Goal: Task Accomplishment & Management: Use online tool/utility

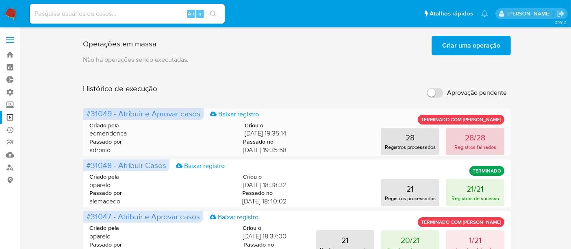
click at [471, 147] on p "Registros falhados" at bounding box center [475, 147] width 42 height 8
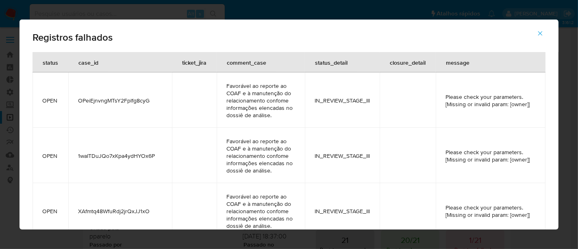
click at [542, 34] on icon "button" at bounding box center [539, 33] width 7 height 7
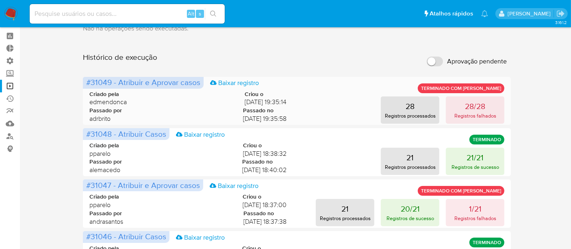
scroll to position [45, 0]
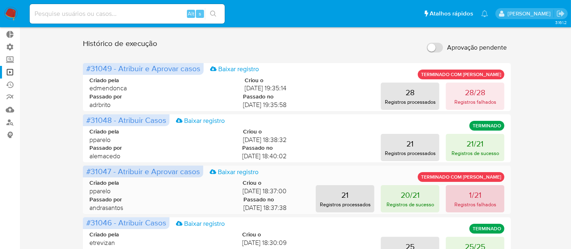
click at [470, 204] on p "Registros falhados" at bounding box center [475, 204] width 42 height 8
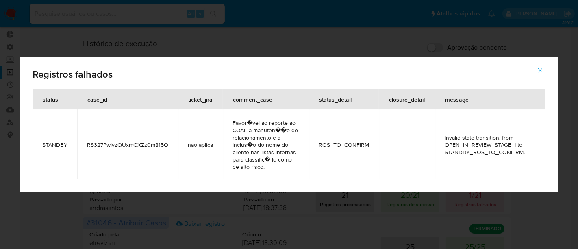
drag, startPoint x: 86, startPoint y: 143, endPoint x: 169, endPoint y: 147, distance: 83.8
click at [169, 147] on td "RS327PwlvzQUxmGXZz0m815O" at bounding box center [127, 144] width 101 height 70
click at [535, 66] on button "button" at bounding box center [540, 70] width 28 height 19
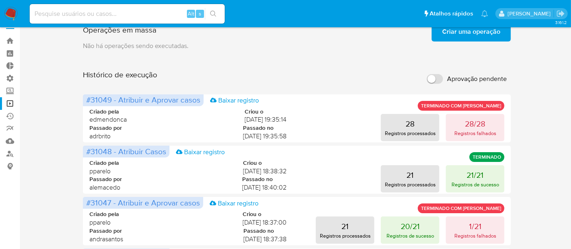
scroll to position [0, 0]
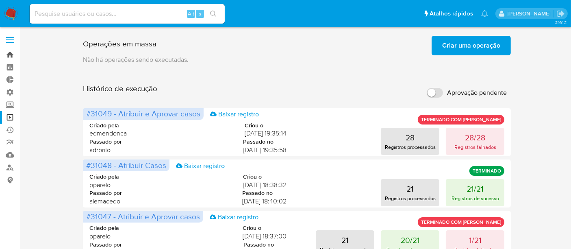
click at [3, 54] on link "Bandeja" at bounding box center [48, 54] width 97 height 13
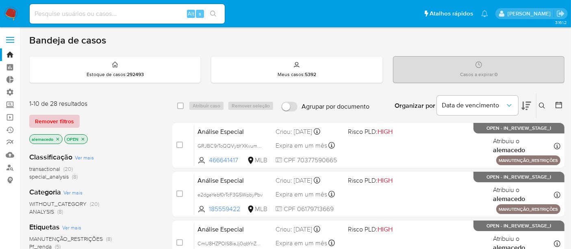
click at [56, 116] on span "Remover filtros" at bounding box center [54, 120] width 39 height 11
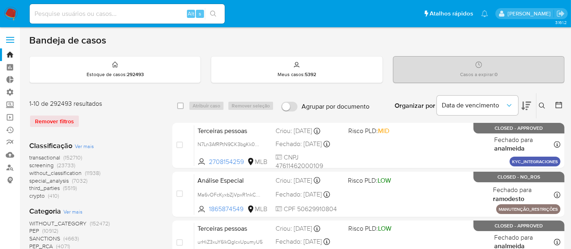
click at [542, 105] on icon at bounding box center [542, 105] width 6 height 6
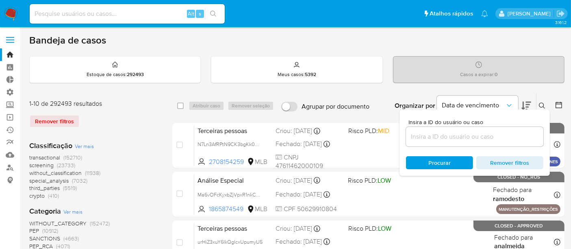
click at [448, 132] on input at bounding box center [474, 136] width 137 height 11
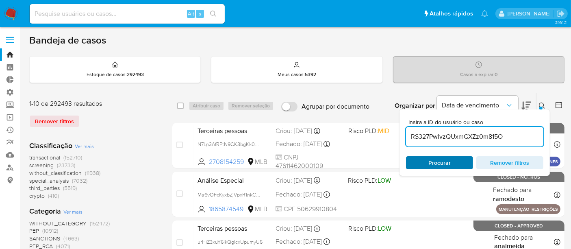
type input "RS327PwlvzQUxmGXZz0m815O"
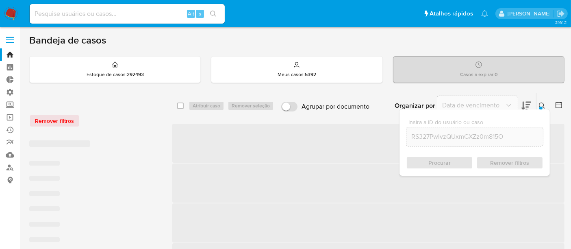
click at [453, 160] on div "Procurar Remover filtros" at bounding box center [474, 162] width 137 height 13
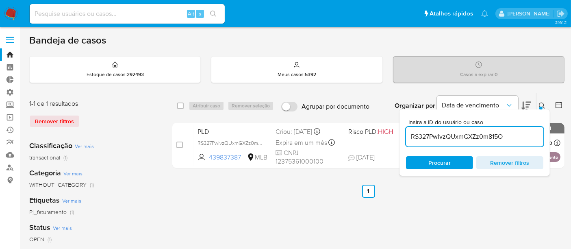
click at [537, 106] on button at bounding box center [542, 106] width 13 height 10
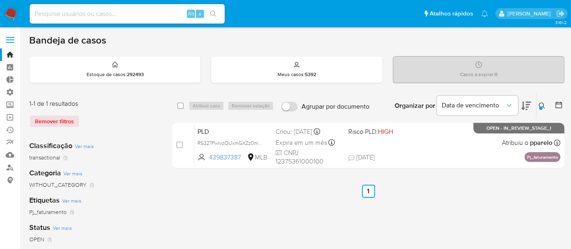
click at [14, 113] on link "Operações em massa" at bounding box center [48, 117] width 97 height 13
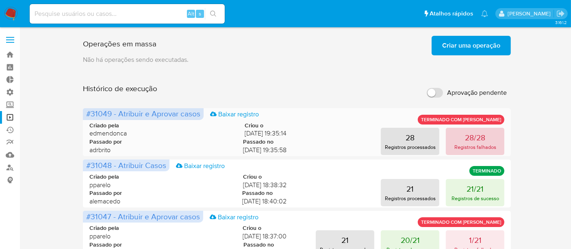
click at [468, 139] on p "28/28" at bounding box center [475, 137] width 20 height 11
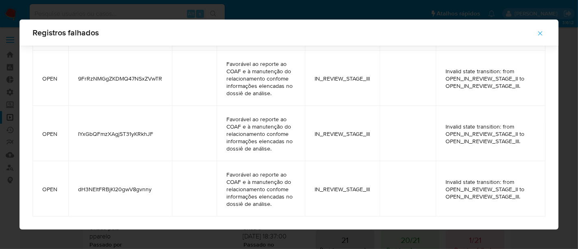
scroll to position [1465, 0]
click at [537, 28] on span "button" at bounding box center [539, 33] width 7 height 18
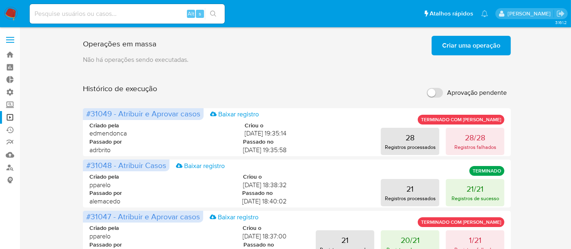
click at [481, 41] on span "Criar uma operação" at bounding box center [471, 46] width 58 height 18
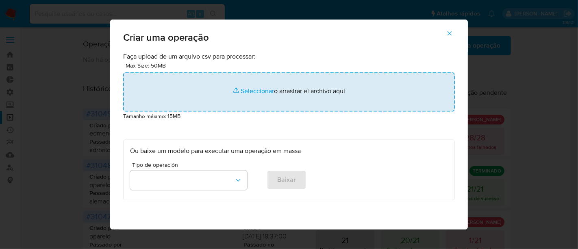
click at [256, 93] on input "file" at bounding box center [288, 91] width 331 height 39
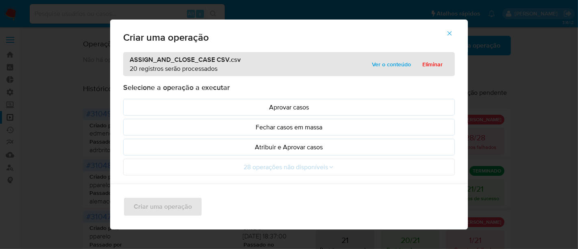
click at [384, 64] on span "Ver o conteúdo" at bounding box center [391, 63] width 39 height 11
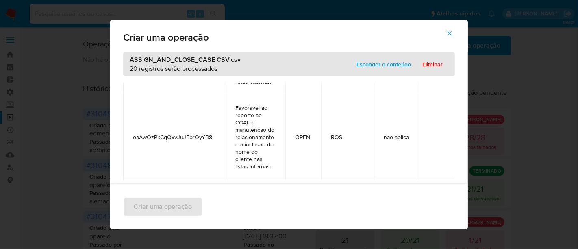
scroll to position [0, 0]
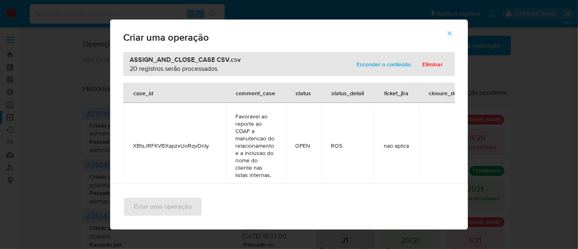
click at [389, 64] on span "Esconder o conteúdo" at bounding box center [383, 63] width 54 height 11
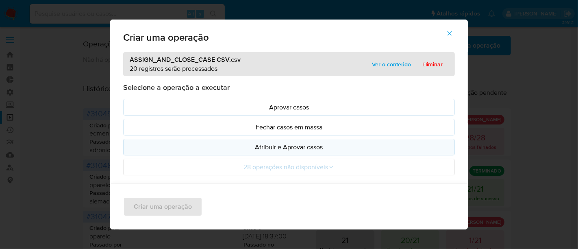
click at [293, 147] on p "Atribuir e Aprovar casos" at bounding box center [289, 146] width 318 height 9
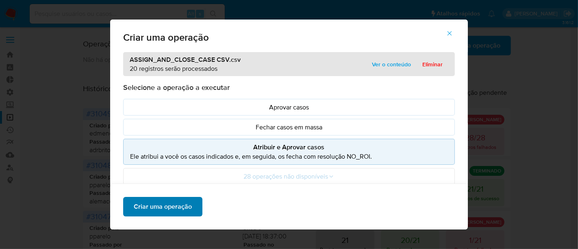
click at [171, 203] on span "Criar uma operação" at bounding box center [163, 206] width 58 height 18
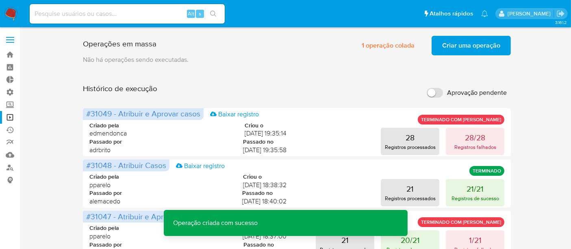
click at [452, 43] on span "Criar uma operação" at bounding box center [471, 46] width 58 height 18
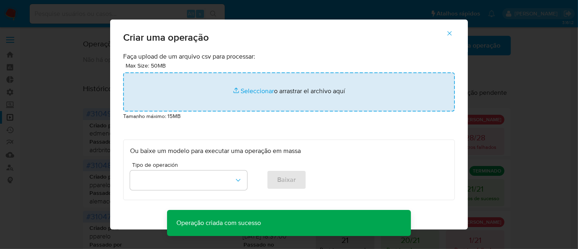
click at [260, 92] on input "file" at bounding box center [288, 91] width 331 height 39
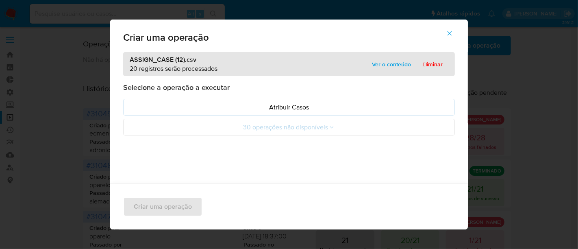
click at [384, 65] on span "Ver o conteúdo" at bounding box center [391, 63] width 39 height 11
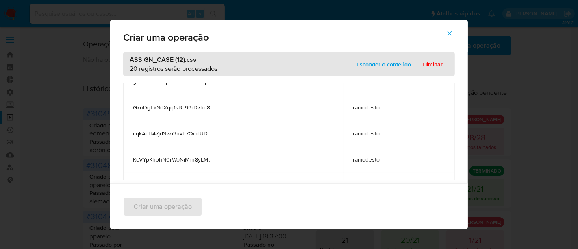
scroll to position [307, 0]
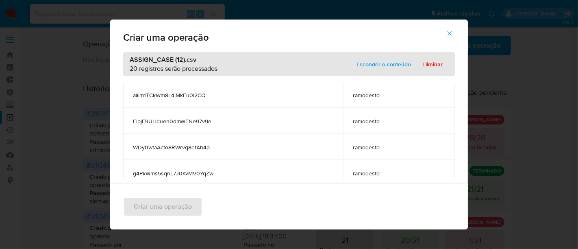
click at [386, 68] on span "Esconder o conteúdo" at bounding box center [383, 63] width 54 height 11
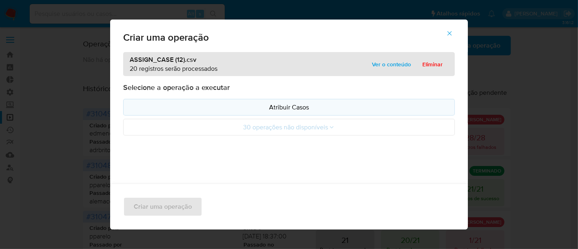
click at [290, 115] on button "Atribuir Casos" at bounding box center [288, 107] width 331 height 17
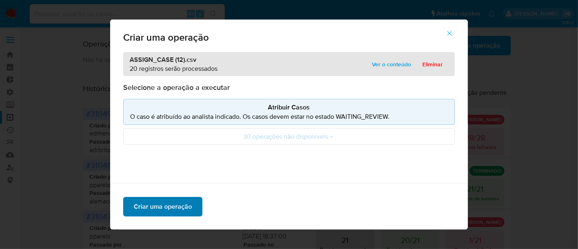
click at [171, 206] on span "Criar uma operação" at bounding box center [163, 206] width 58 height 18
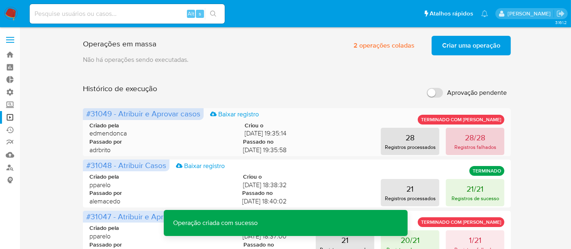
click at [466, 143] on p "Registros falhados" at bounding box center [475, 147] width 42 height 8
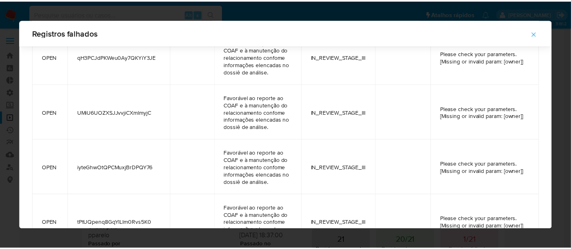
scroll to position [264, 0]
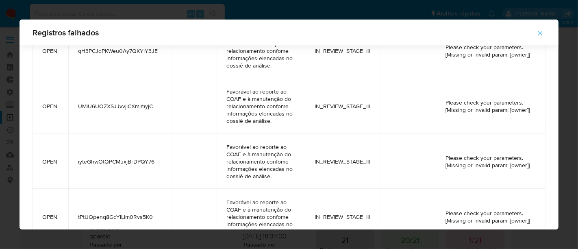
click at [538, 35] on icon "button" at bounding box center [539, 33] width 7 height 7
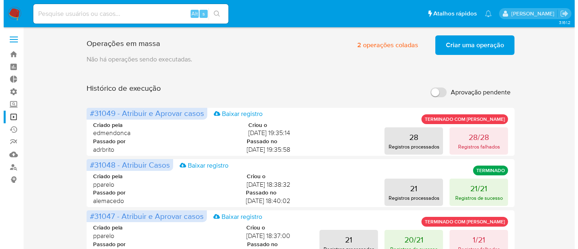
scroll to position [0, 0]
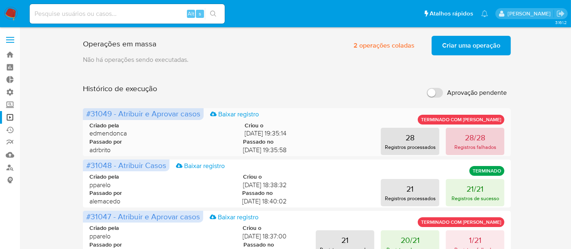
click at [466, 136] on p "28/28" at bounding box center [475, 137] width 20 height 11
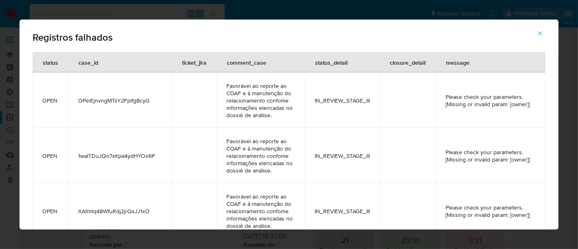
drag, startPoint x: 226, startPoint y: 85, endPoint x: 248, endPoint y: 127, distance: 46.9
click at [248, 127] on td "Favorável ao reporte ao COAF e à manutenção do relacionamento confome informaçõ…" at bounding box center [261, 99] width 88 height 55
drag, startPoint x: 538, startPoint y: 32, endPoint x: 458, endPoint y: 0, distance: 86.6
click at [537, 31] on icon "button" at bounding box center [539, 33] width 7 height 7
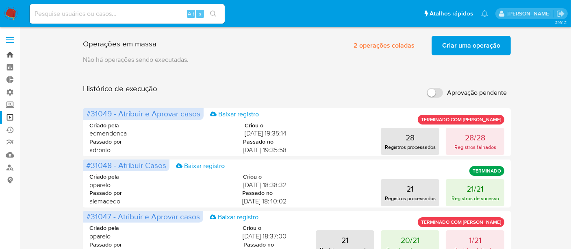
click at [13, 58] on link "Bandeja" at bounding box center [48, 54] width 97 height 13
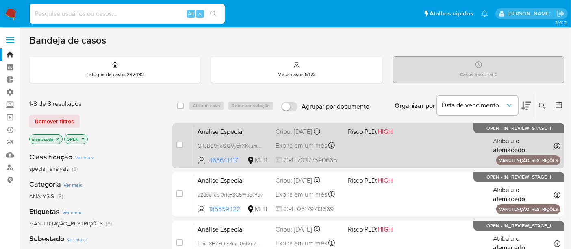
click at [409, 151] on div "Análise Especial GRJBC9rToQQVybYXKvumnplW 466641417 MLB Risco PLD: HIGH Criou: …" at bounding box center [377, 145] width 366 height 41
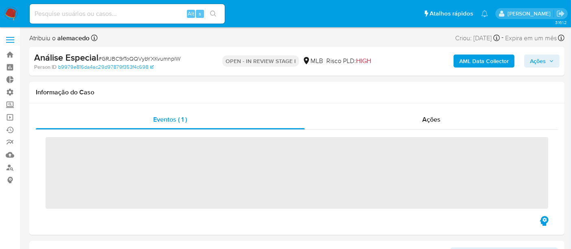
scroll to position [421, 0]
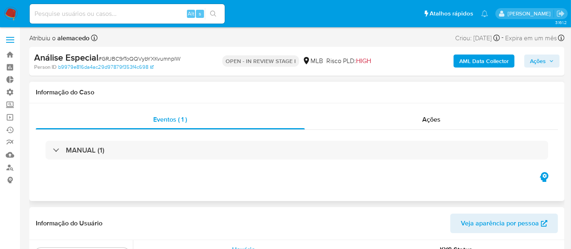
select select "10"
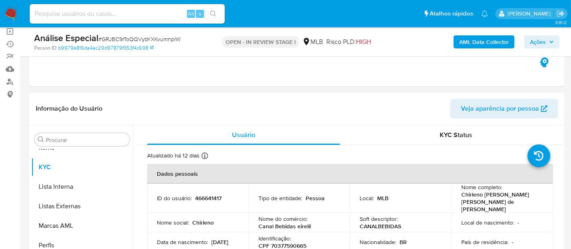
scroll to position [90, 0]
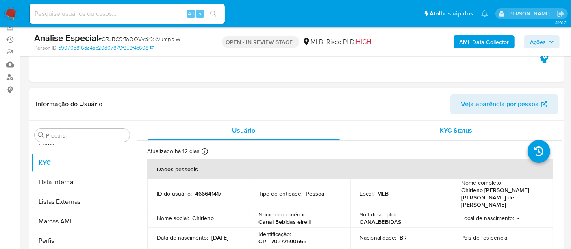
click at [468, 133] on span "KYC Status" at bounding box center [456, 130] width 32 height 9
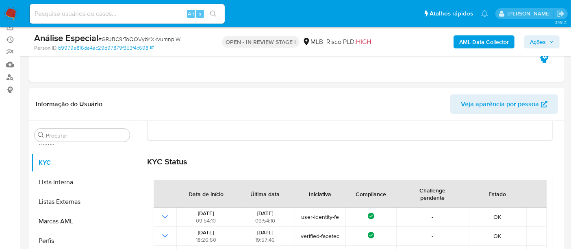
scroll to position [156, 0]
